Goal: Task Accomplishment & Management: Complete application form

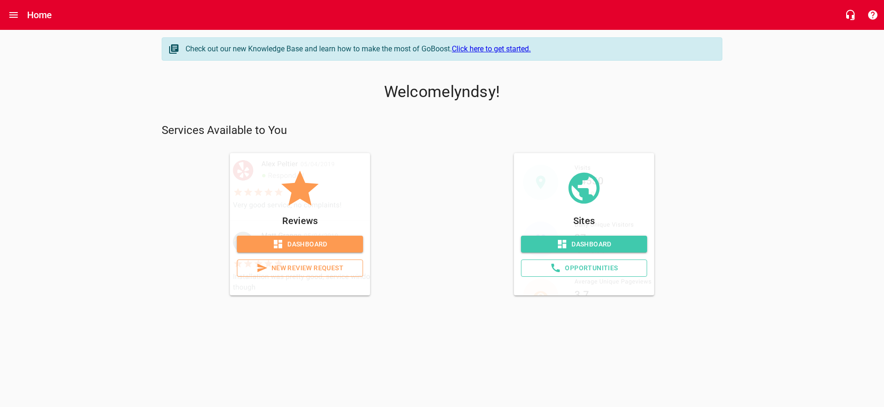
click at [320, 242] on span "Dashboard" at bounding box center [299, 245] width 111 height 12
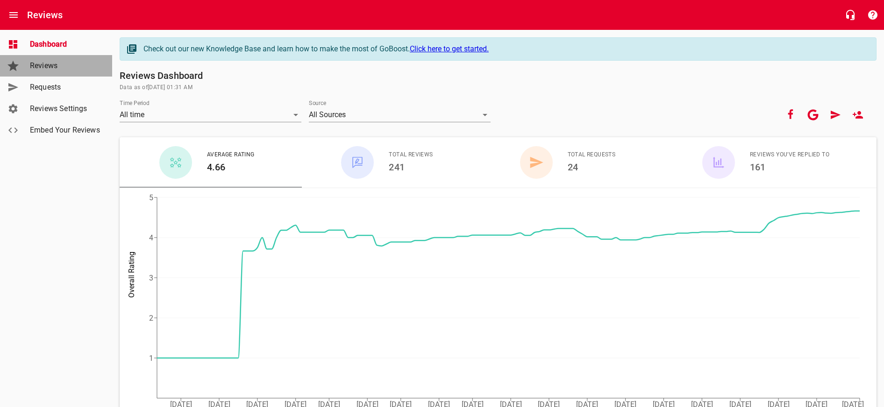
click at [46, 59] on link "Reviews" at bounding box center [56, 65] width 112 height 21
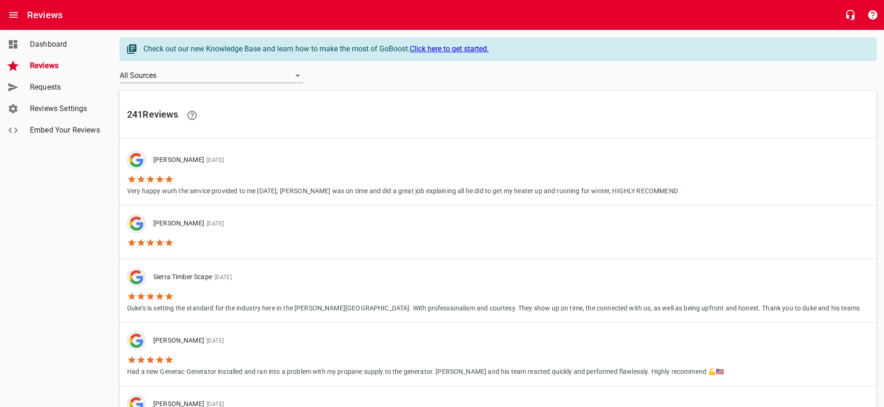
click at [50, 91] on span "Requests" at bounding box center [65, 87] width 71 height 11
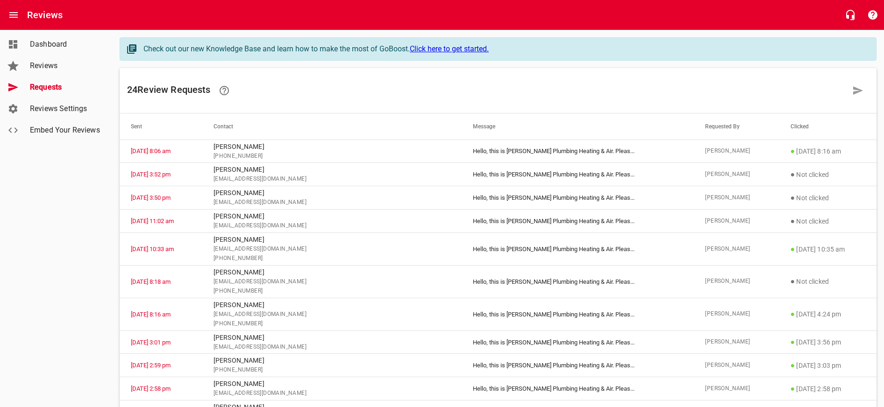
click at [55, 45] on span "Dashboard" at bounding box center [65, 44] width 71 height 11
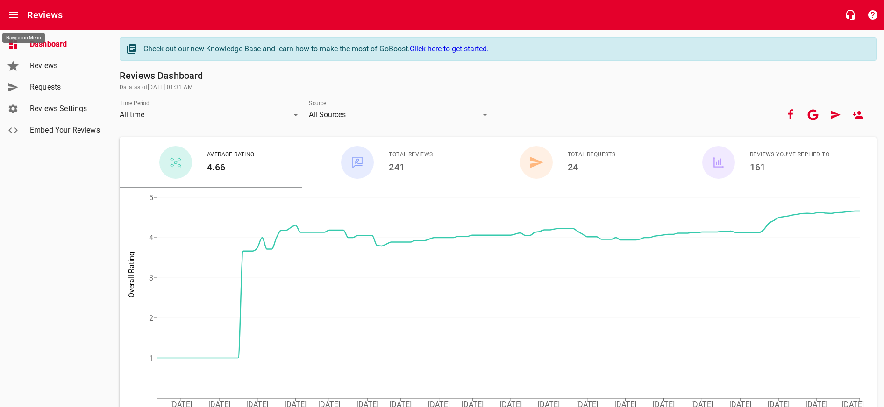
click at [10, 11] on icon "Open drawer" at bounding box center [13, 14] width 11 height 11
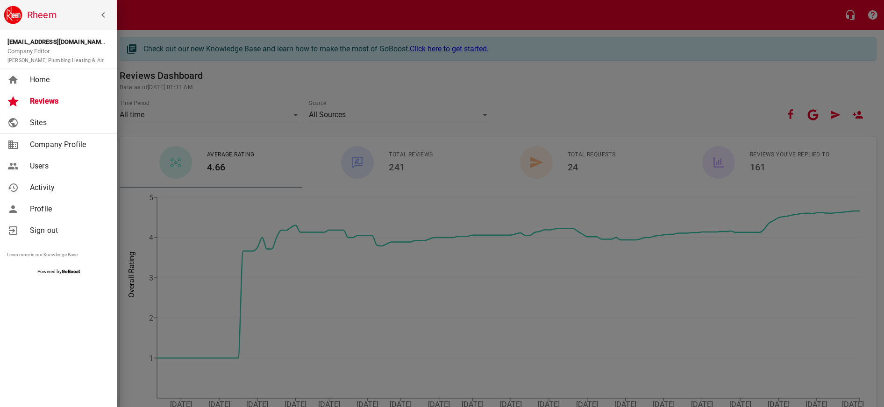
click at [50, 76] on span "Home" at bounding box center [68, 79] width 76 height 11
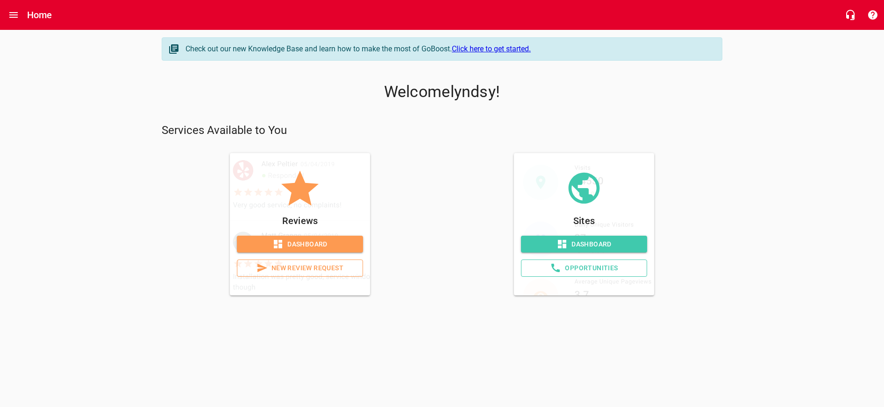
click at [310, 265] on span "New Review Request" at bounding box center [300, 268] width 110 height 12
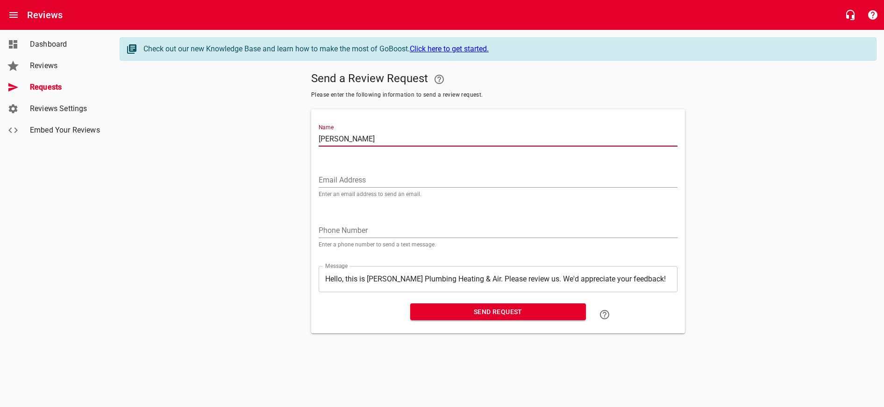
type input "[PERSON_NAME]"
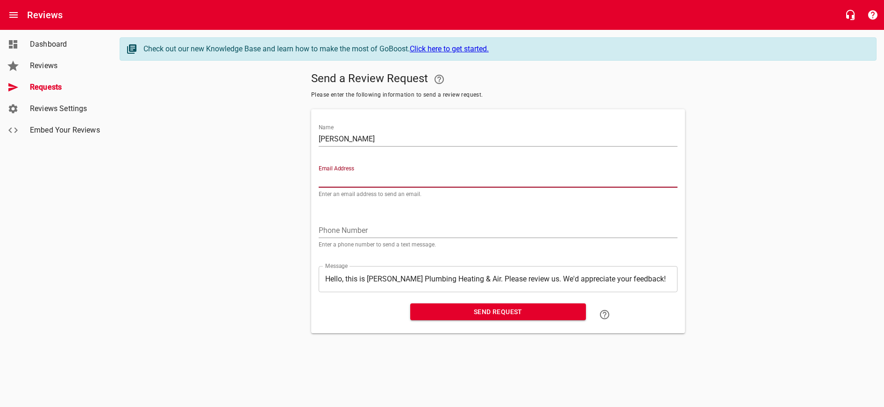
paste input "[EMAIL_ADDRESS][DOMAIN_NAME]"
type input "[EMAIL_ADDRESS][DOMAIN_NAME]"
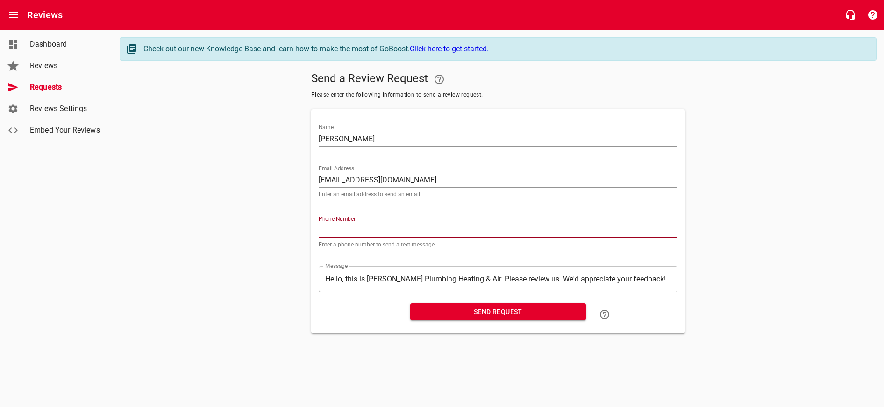
paste input "805431"
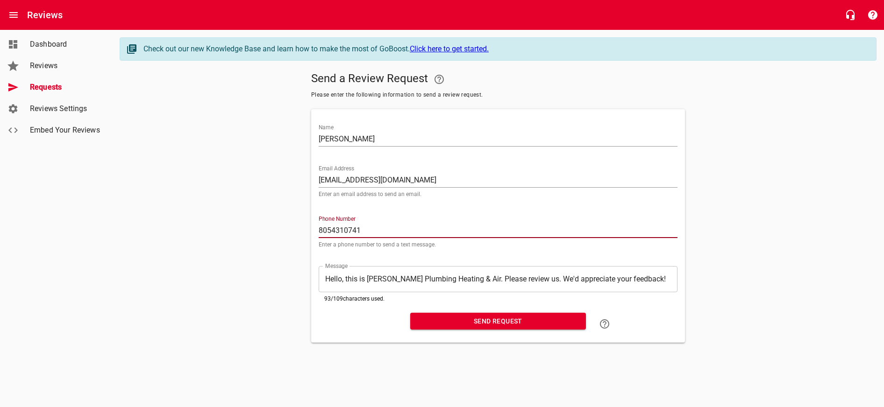
scroll to position [0, 0]
type input "8054310741"
click at [492, 326] on span "Send Request" at bounding box center [498, 322] width 161 height 12
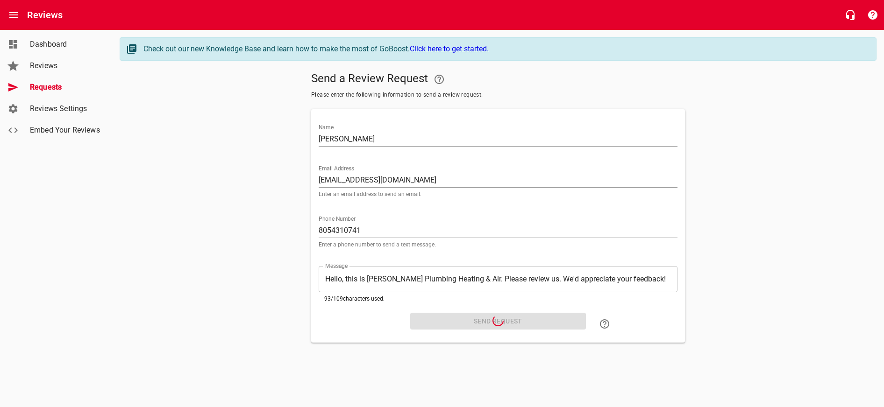
scroll to position [0, 0]
